Goal: Navigation & Orientation: Find specific page/section

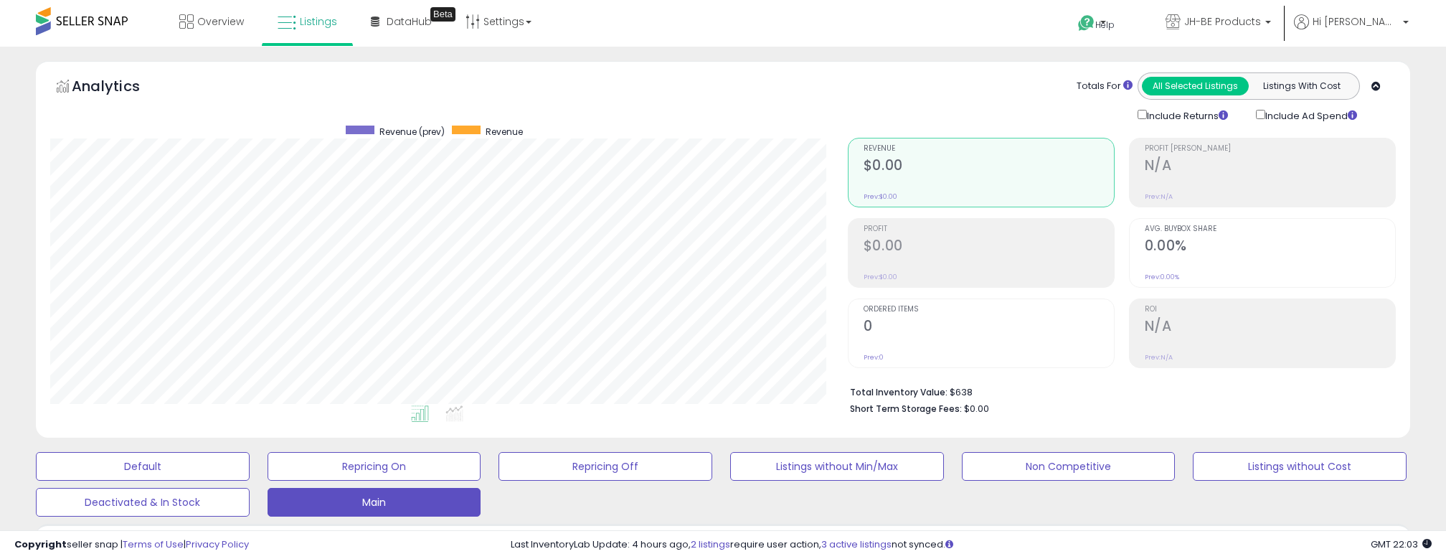
drag, startPoint x: 83, startPoint y: 24, endPoint x: 57, endPoint y: 58, distance: 43.0
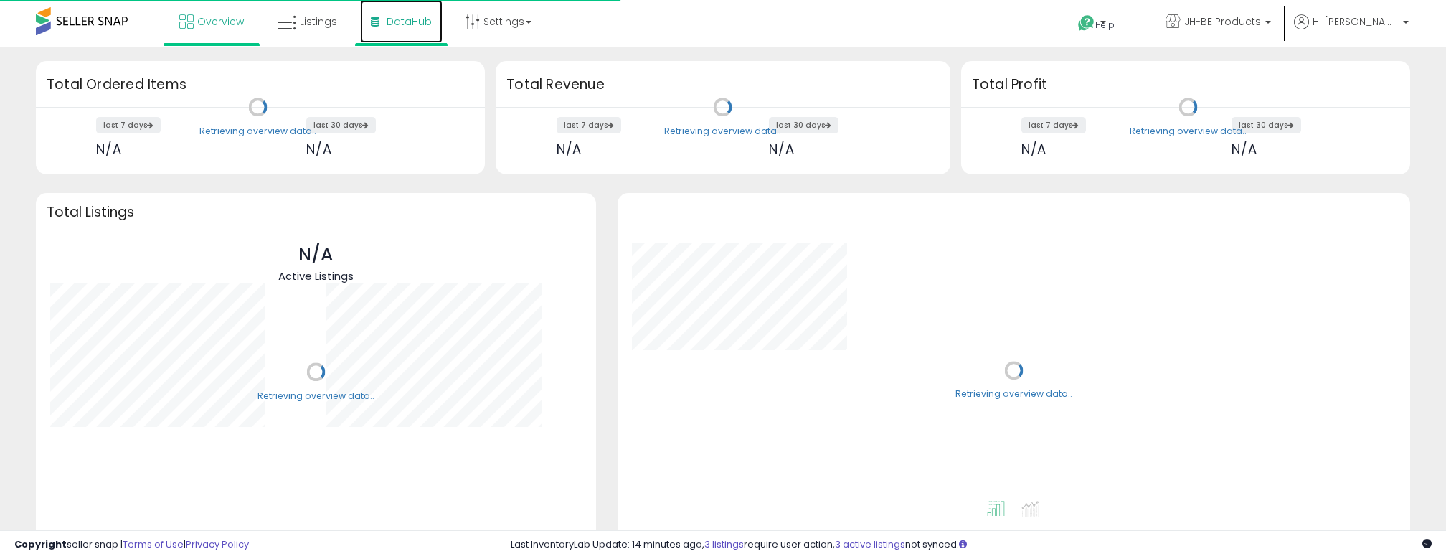
click at [394, 22] on span "DataHub" at bounding box center [408, 21] width 45 height 14
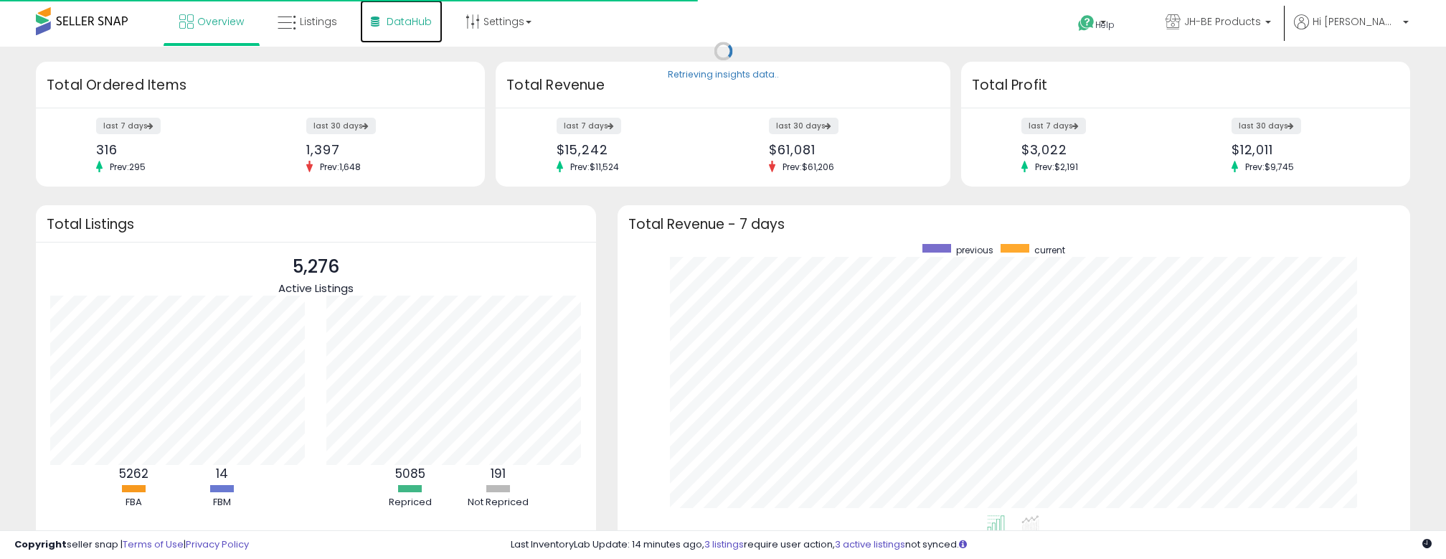
scroll to position [271, 764]
